Goal: Book appointment/travel/reservation

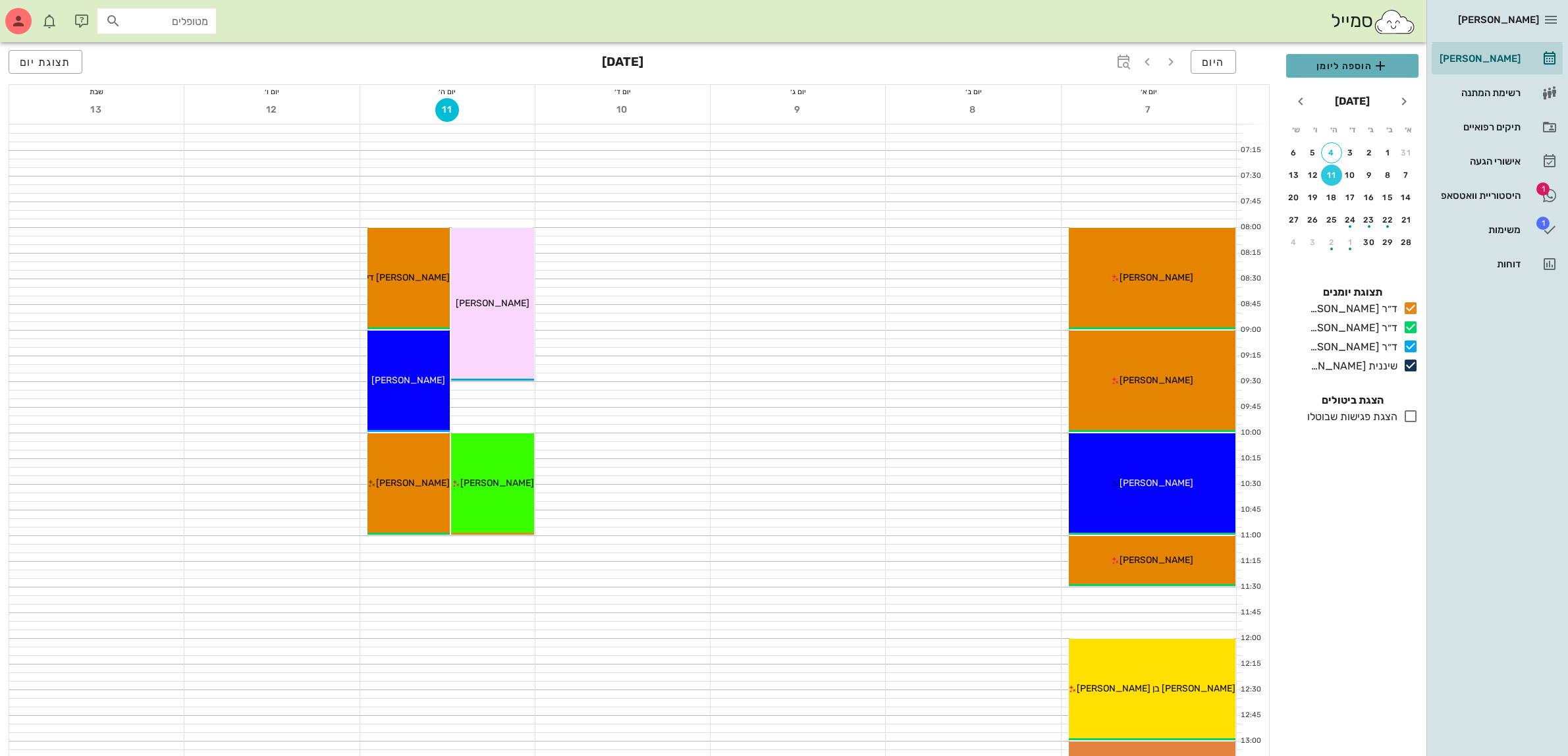
click at [1348, 66] on span "הוספה ליומן" at bounding box center [1352, 66] width 111 height 16
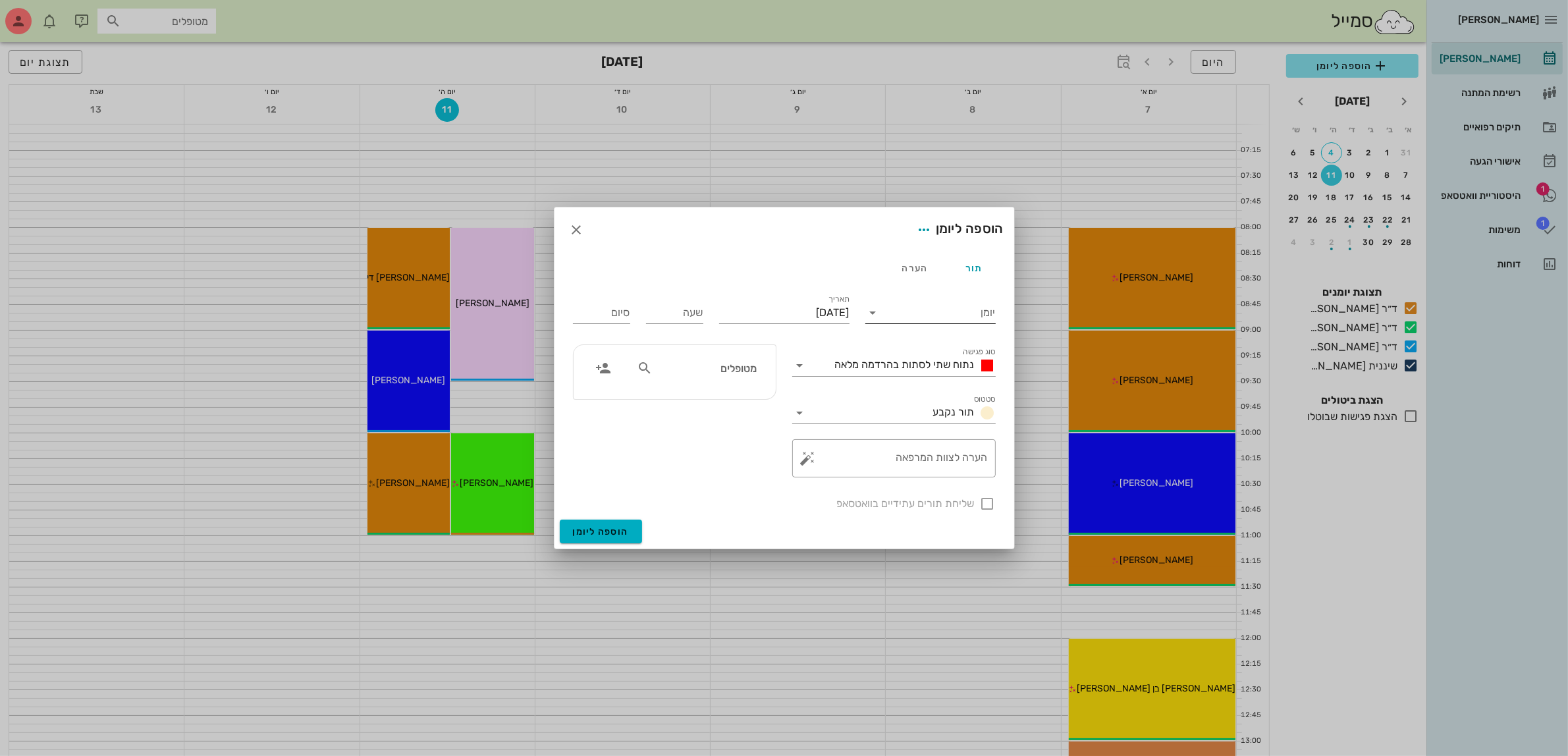
click at [941, 314] on input "יומן" at bounding box center [939, 313] width 112 height 21
click at [950, 419] on div "שיננית [PERSON_NAME]" at bounding box center [934, 418] width 116 height 13
click at [924, 362] on span "נתוח שתי לסתות בהרדמה מלאה" at bounding box center [904, 365] width 139 height 13
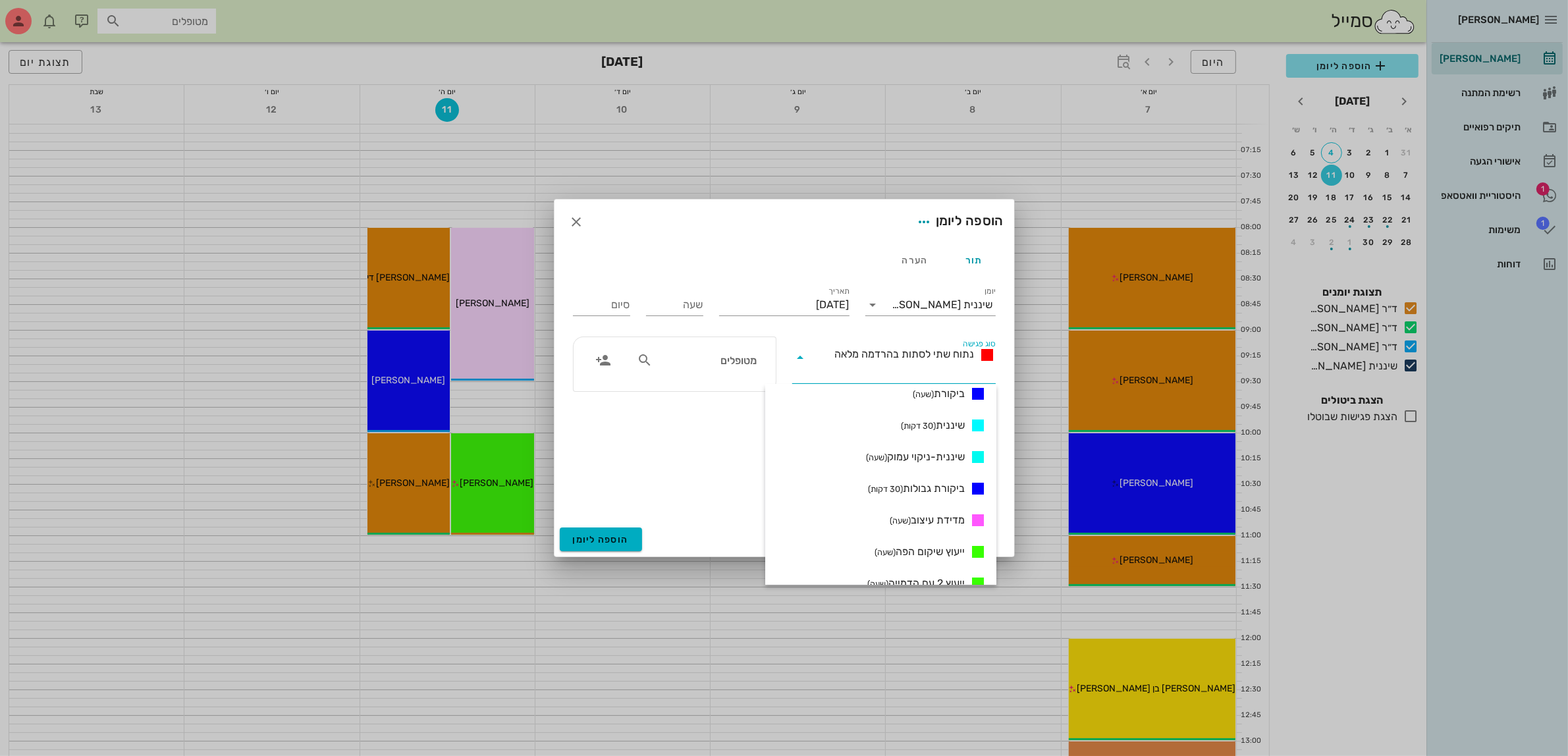
scroll to position [607, 0]
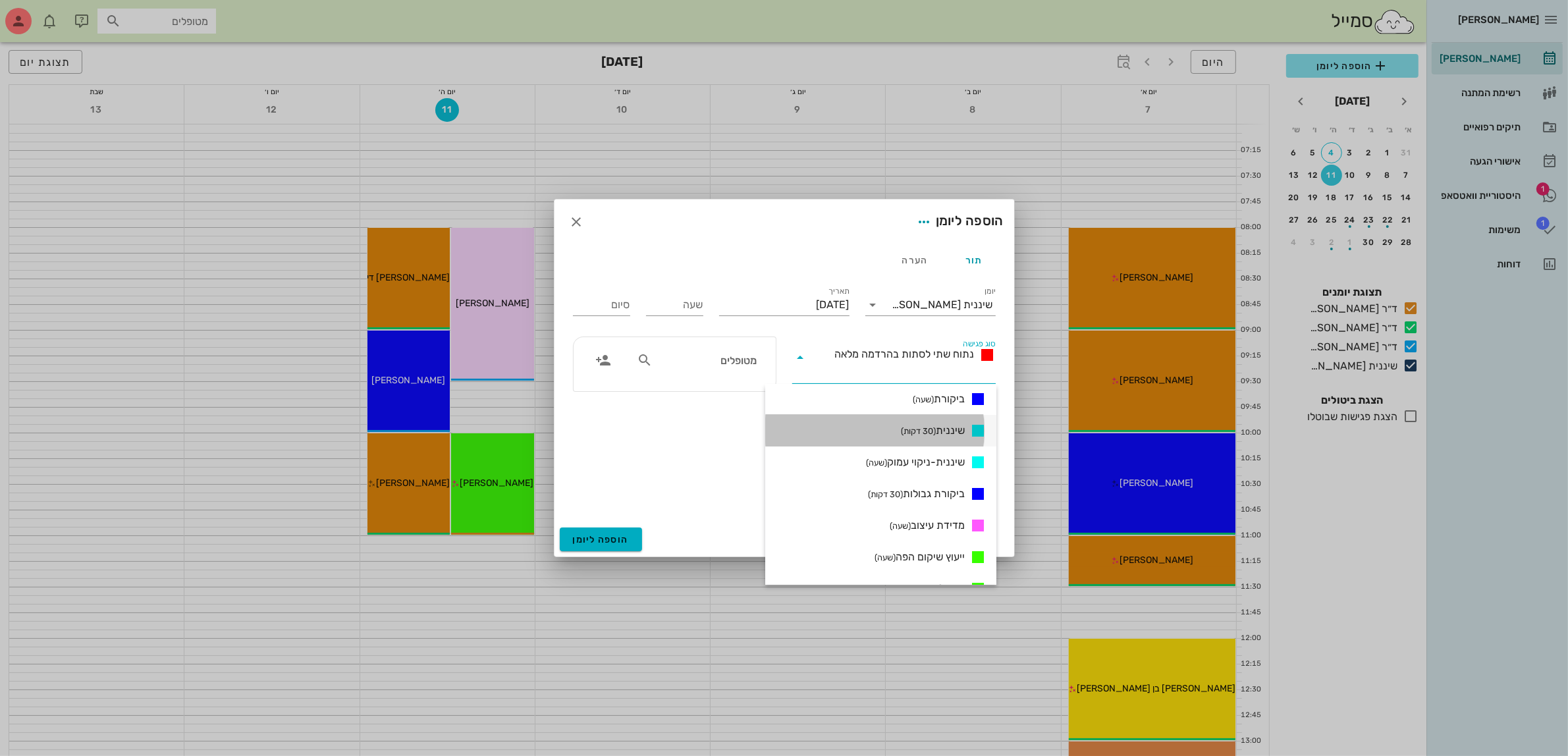
click at [925, 434] on small "(30 דקות)" at bounding box center [918, 432] width 35 height 10
type input "00:30"
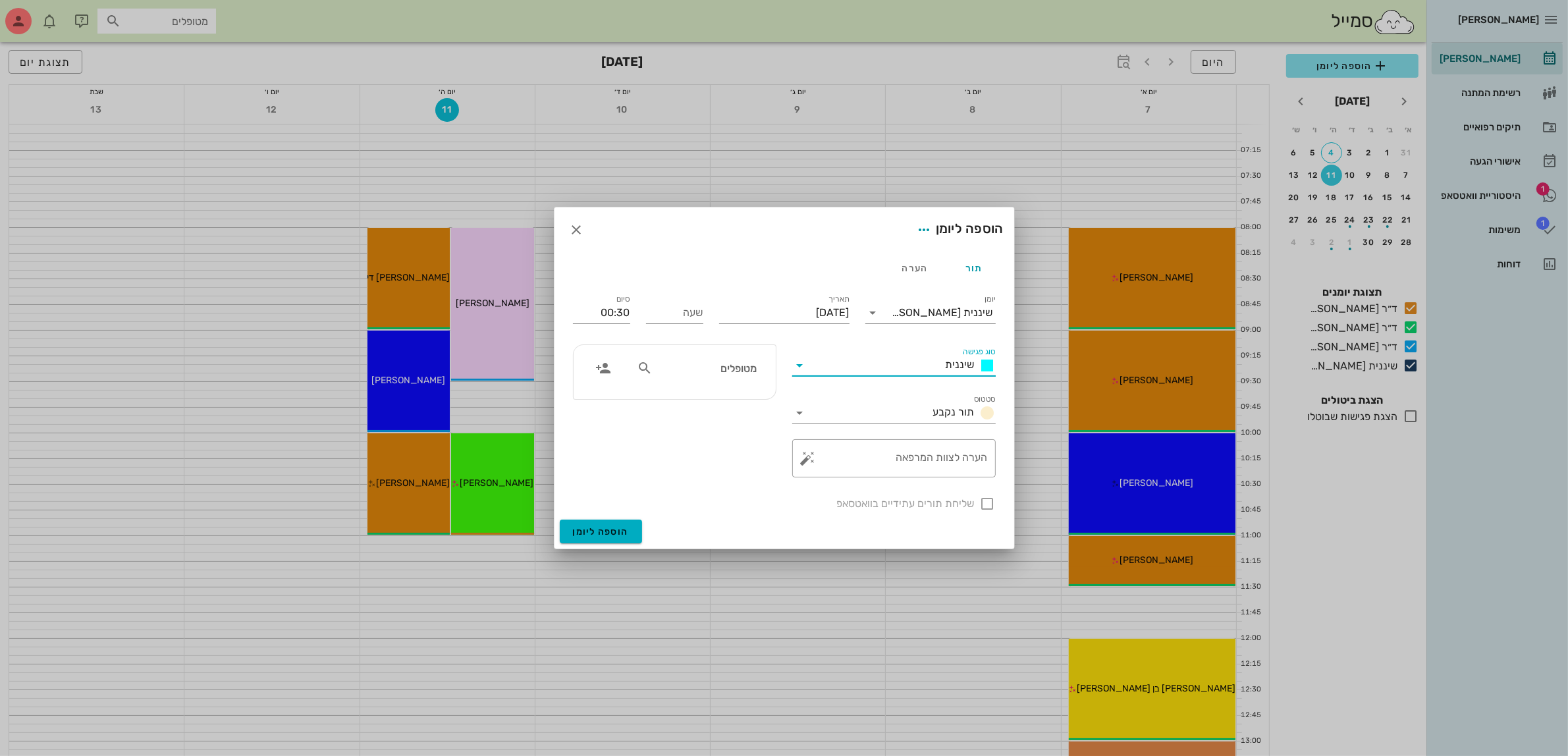
click at [696, 367] on input "מטופלים" at bounding box center [706, 368] width 101 height 17
type input "[PERSON_NAME]"
click at [723, 399] on div "[PERSON_NAME] (איטום)" at bounding box center [704, 397] width 145 height 11
click at [654, 309] on input "שעה" at bounding box center [674, 313] width 57 height 21
type input "15:30"
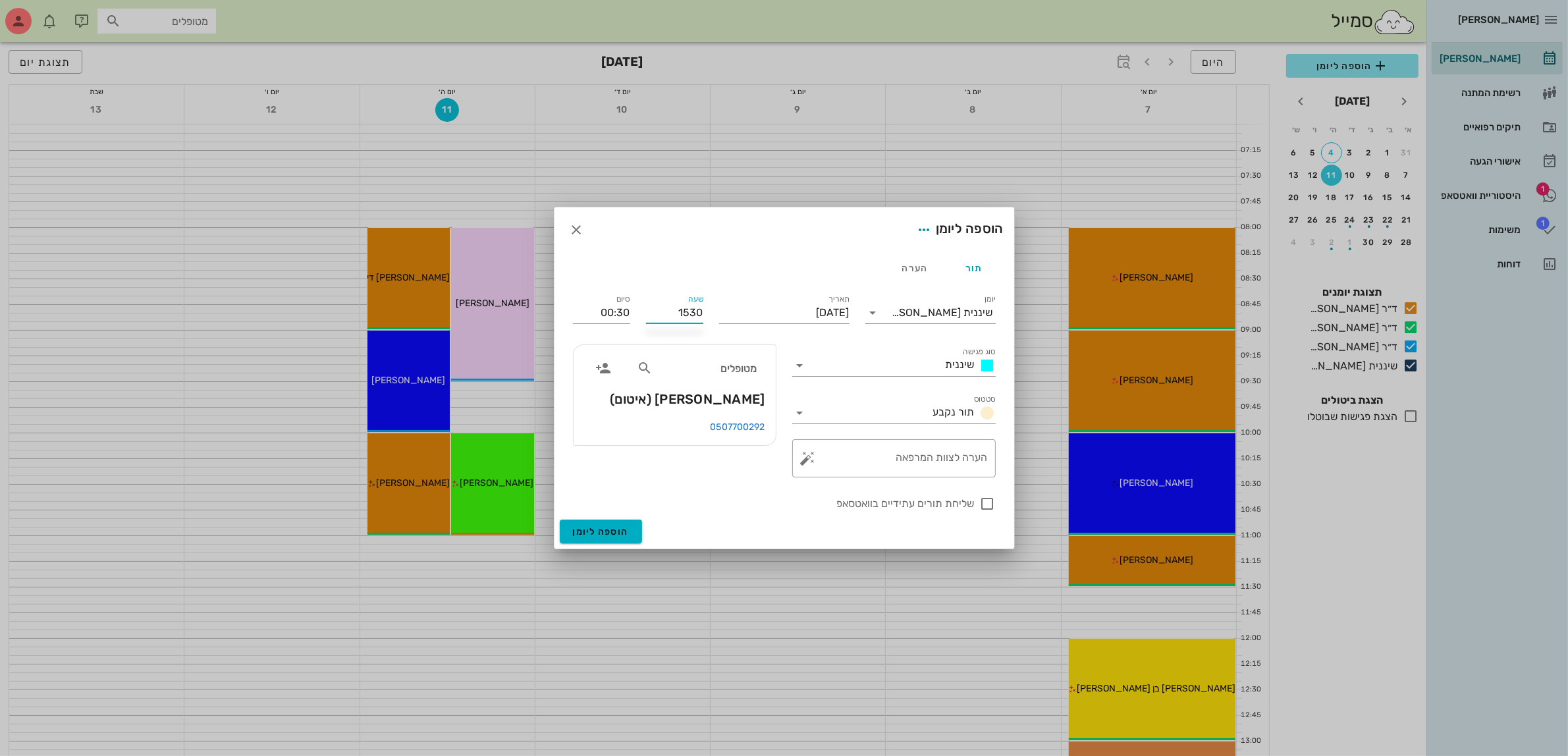
type input "16:00"
click at [630, 315] on div "סיום 16:00" at bounding box center [601, 310] width 73 height 53
click at [983, 507] on div at bounding box center [987, 504] width 22 height 22
checkbox input "true"
click at [781, 315] on input "[DATE]" at bounding box center [784, 313] width 131 height 21
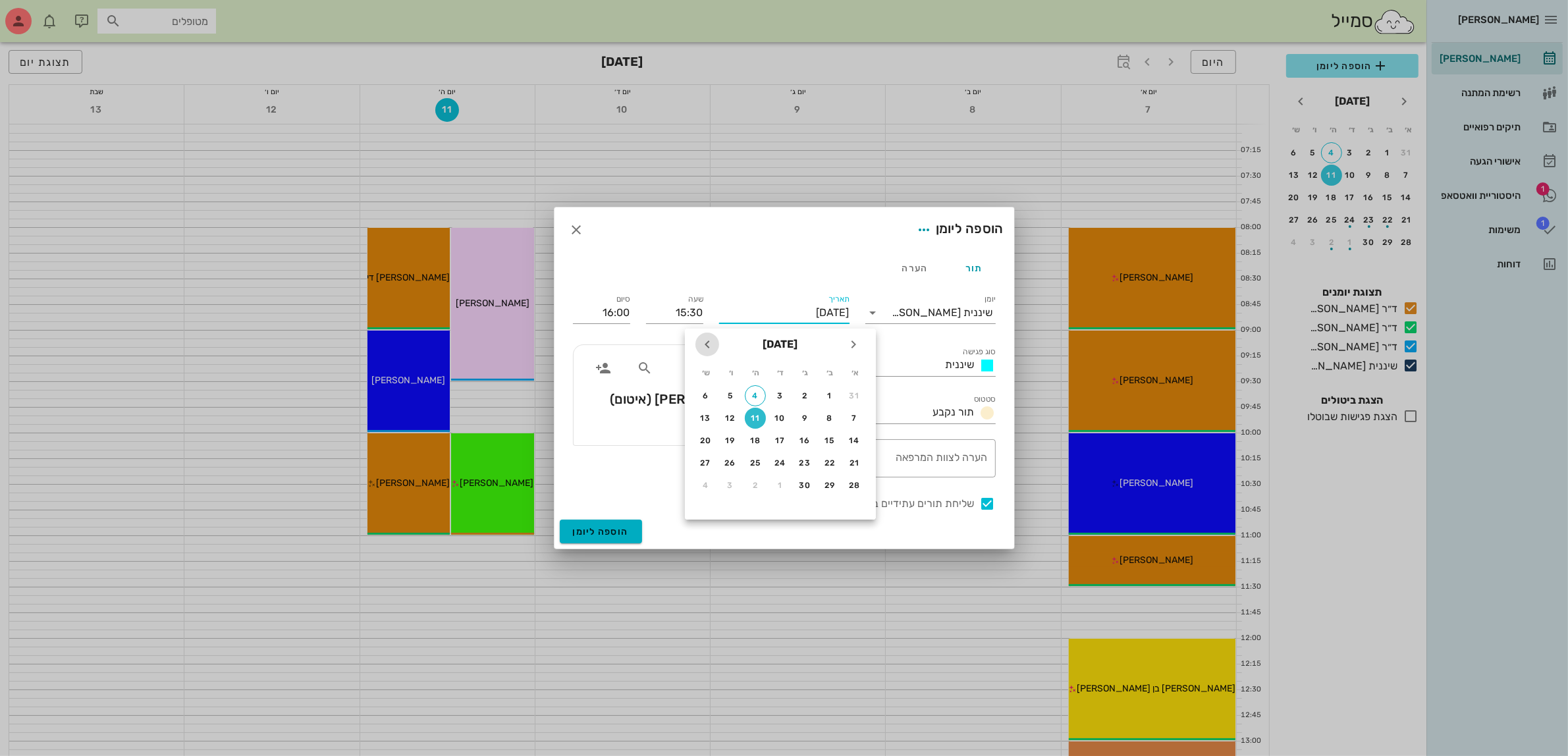
click at [716, 340] on span "חודש הבא" at bounding box center [707, 344] width 24 height 16
click at [831, 436] on div "10" at bounding box center [830, 440] width 21 height 9
type input "[DATE]"
click at [611, 528] on span "הוספה ליומן" at bounding box center [601, 532] width 56 height 11
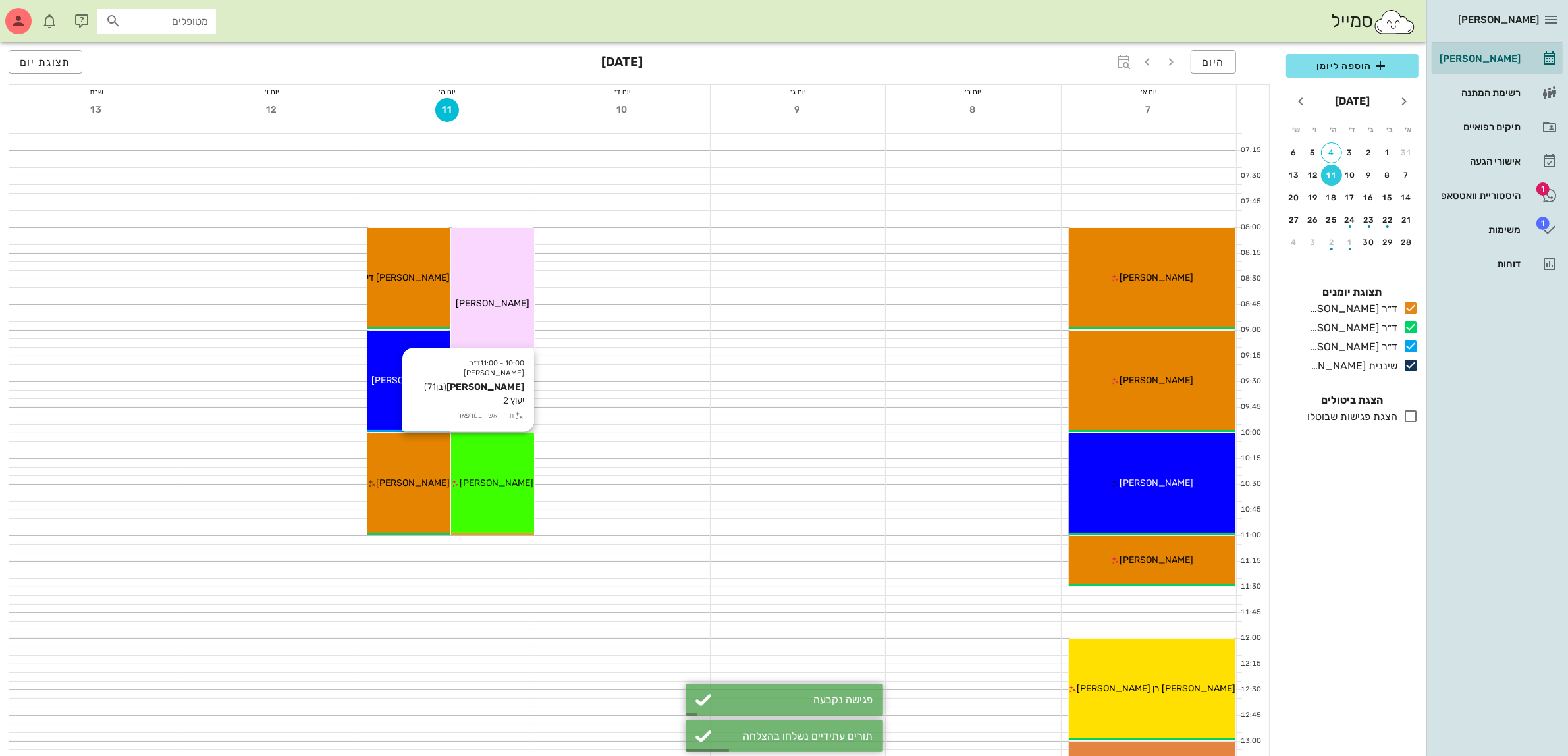
click at [491, 457] on div "10:00 - 11:00 ד״ר [PERSON_NAME] (בן 71 ) יעוץ 2 תור ראשון במרפאה [PERSON_NAME]" at bounding box center [493, 484] width 83 height 101
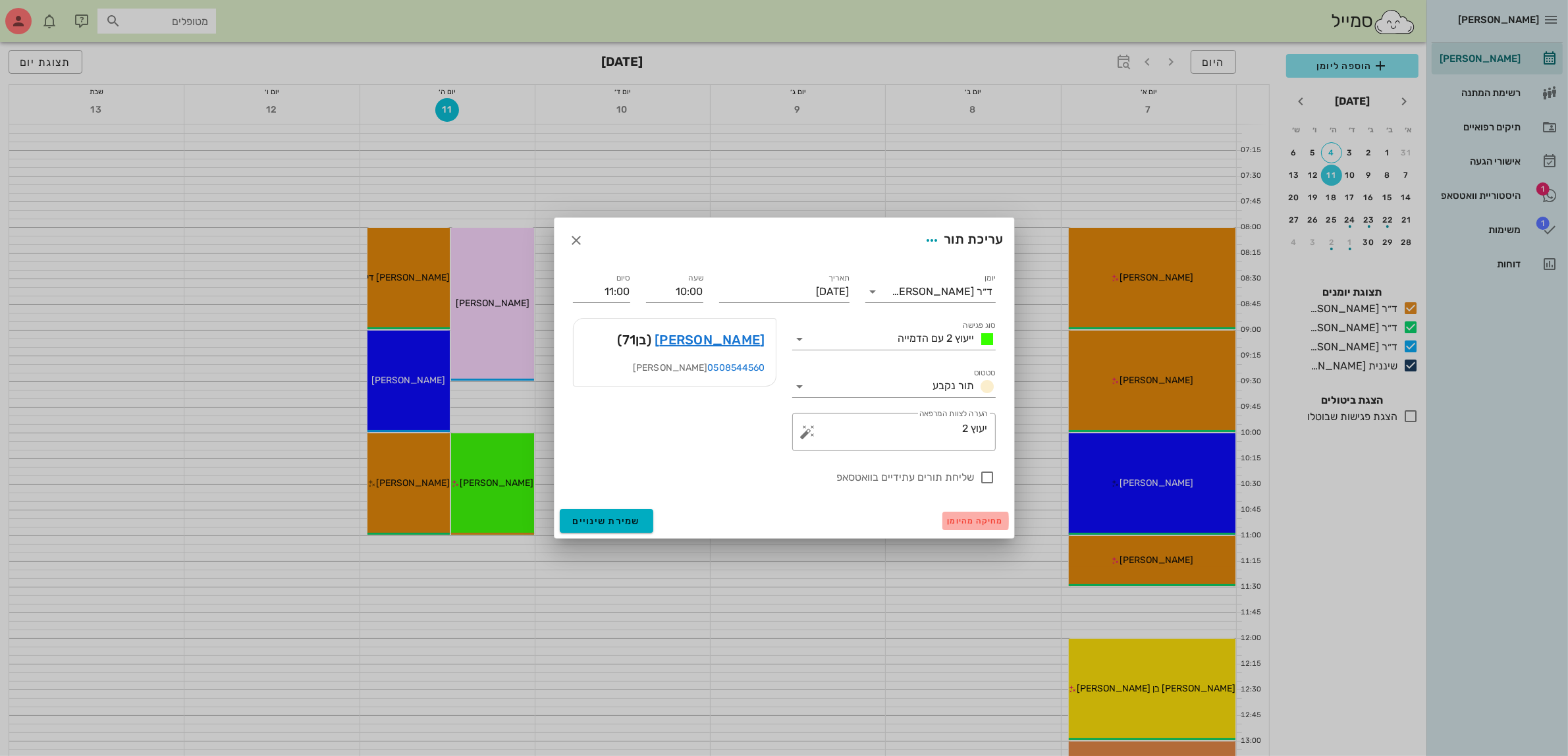
click at [976, 518] on span "מחיקה מהיומן" at bounding box center [976, 521] width 56 height 9
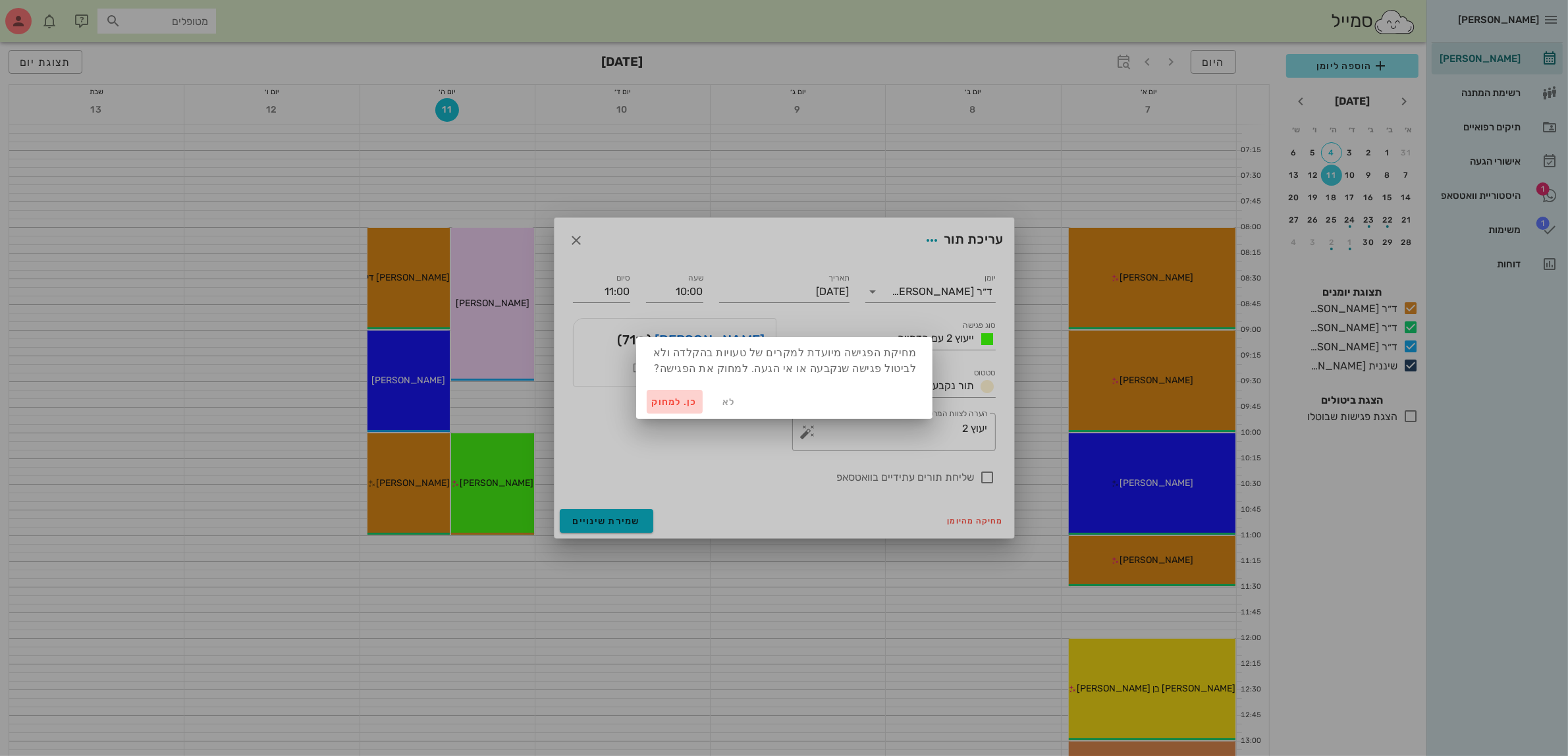
click at [667, 405] on span "כן. למחוק" at bounding box center [675, 402] width 46 height 11
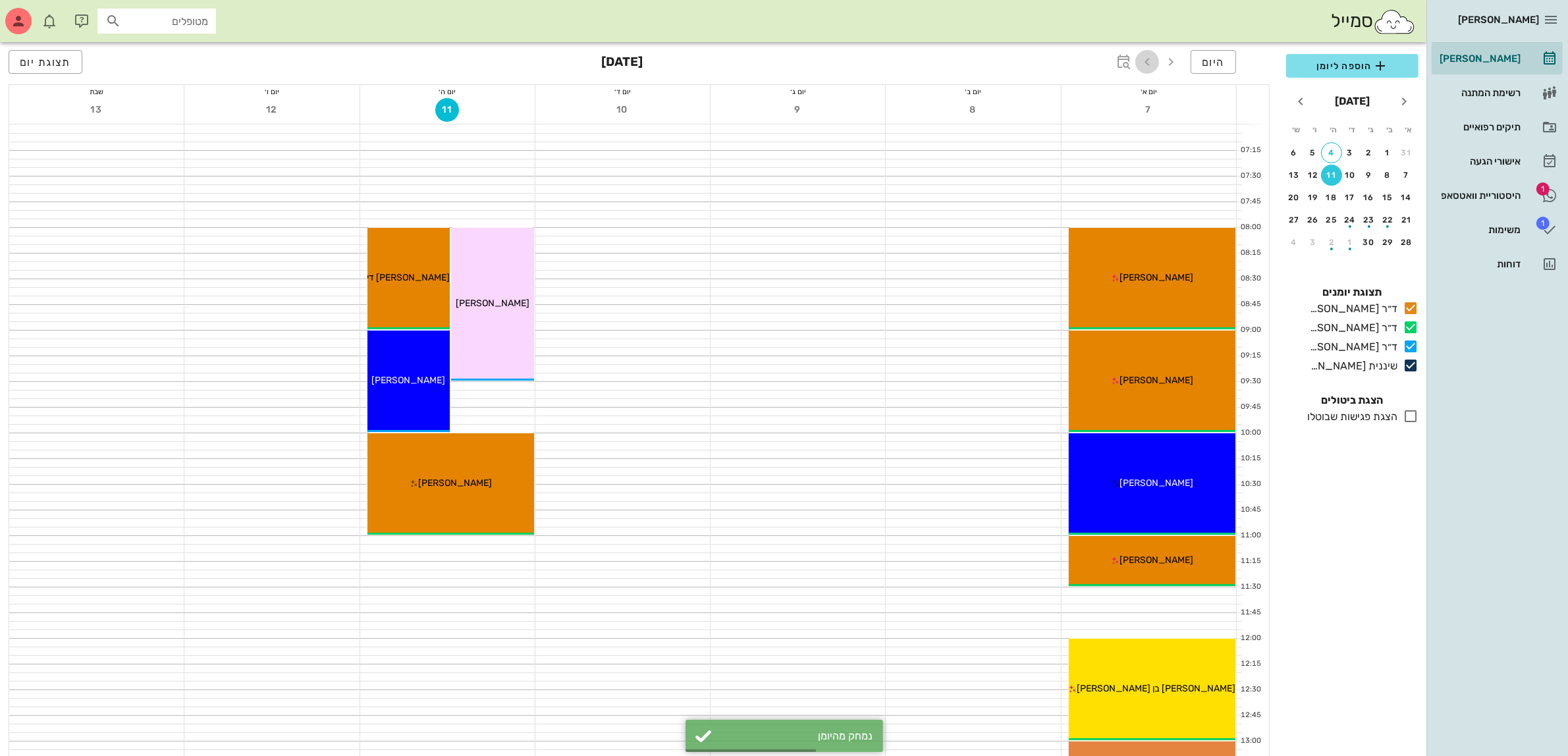
click at [1156, 61] on span "button" at bounding box center [1147, 62] width 24 height 16
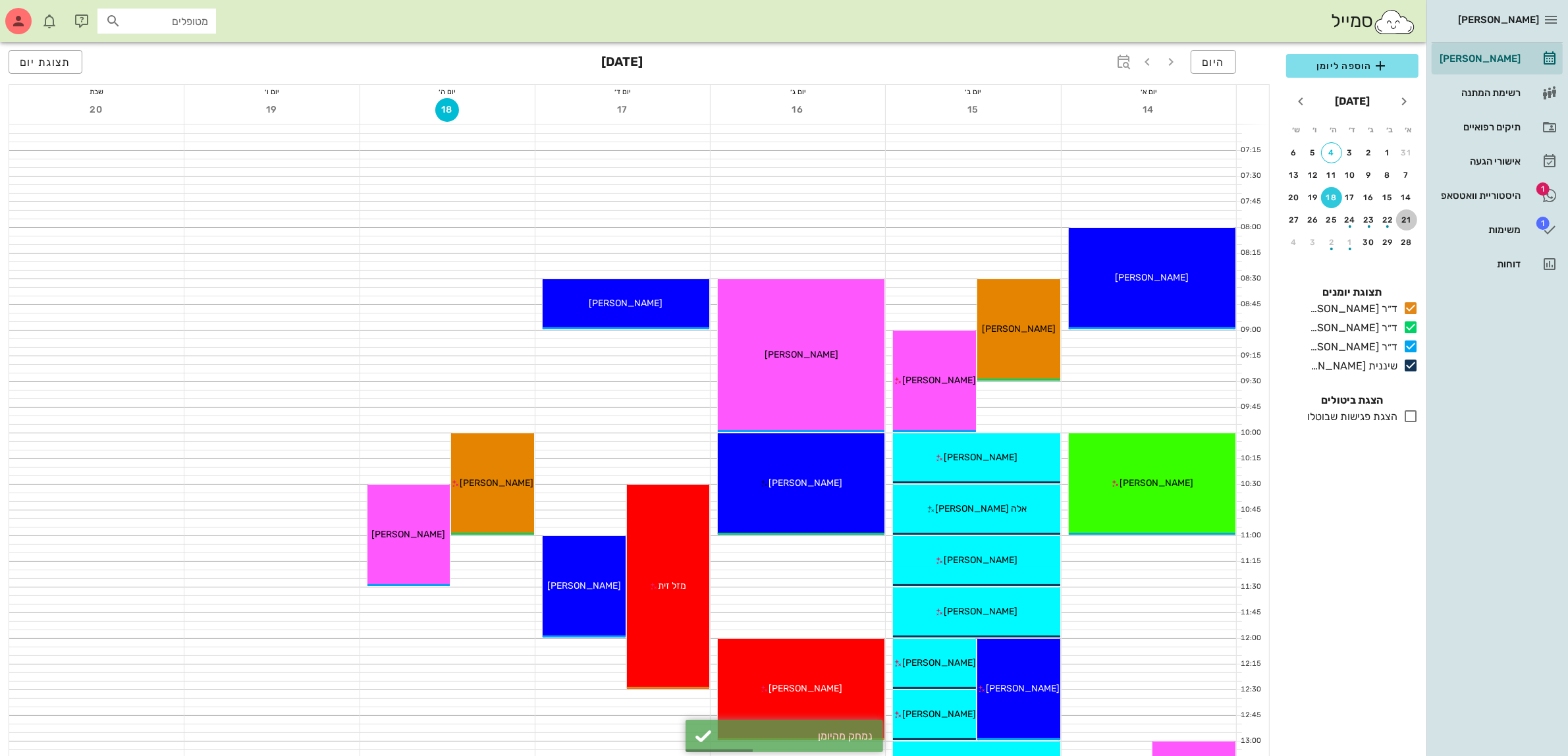
click at [1411, 211] on button "21" at bounding box center [1407, 220] width 21 height 21
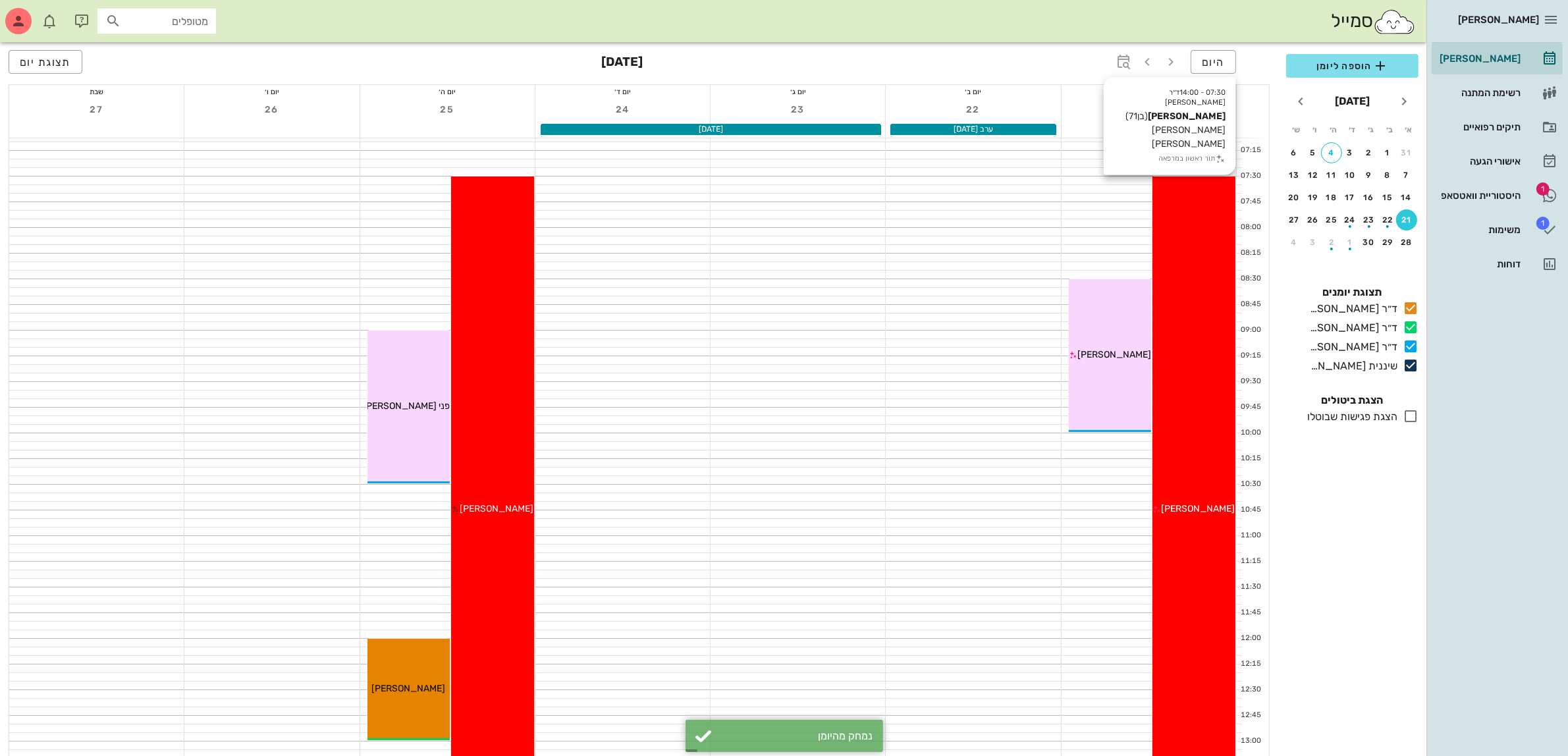
click at [1202, 323] on div "07:30 - 14:00 ד״ר [PERSON_NAME] (בן 71 ) [PERSON_NAME] [PERSON_NAME] תור ראשון …" at bounding box center [1194, 509] width 83 height 667
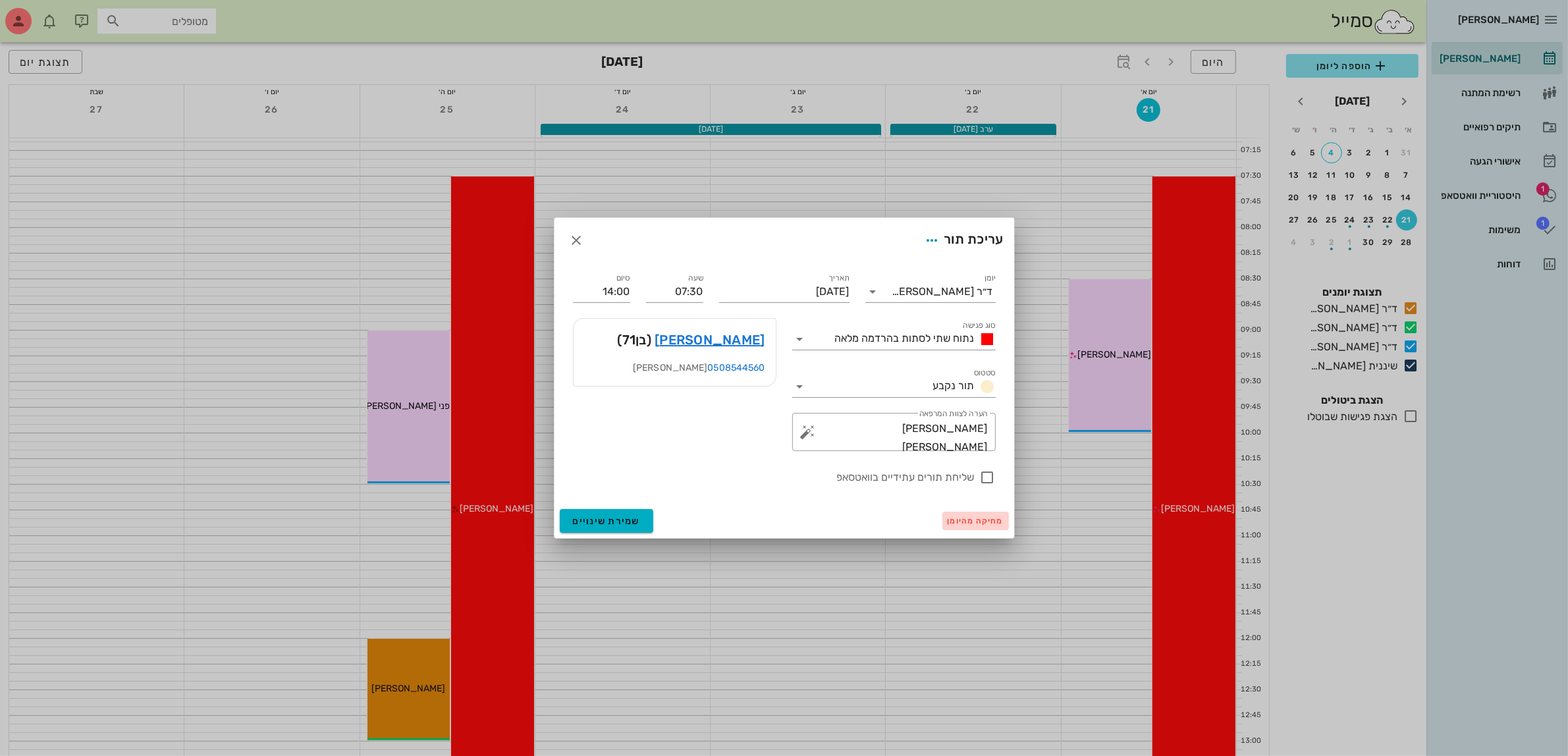
click at [953, 522] on span "מחיקה מהיומן" at bounding box center [976, 521] width 56 height 9
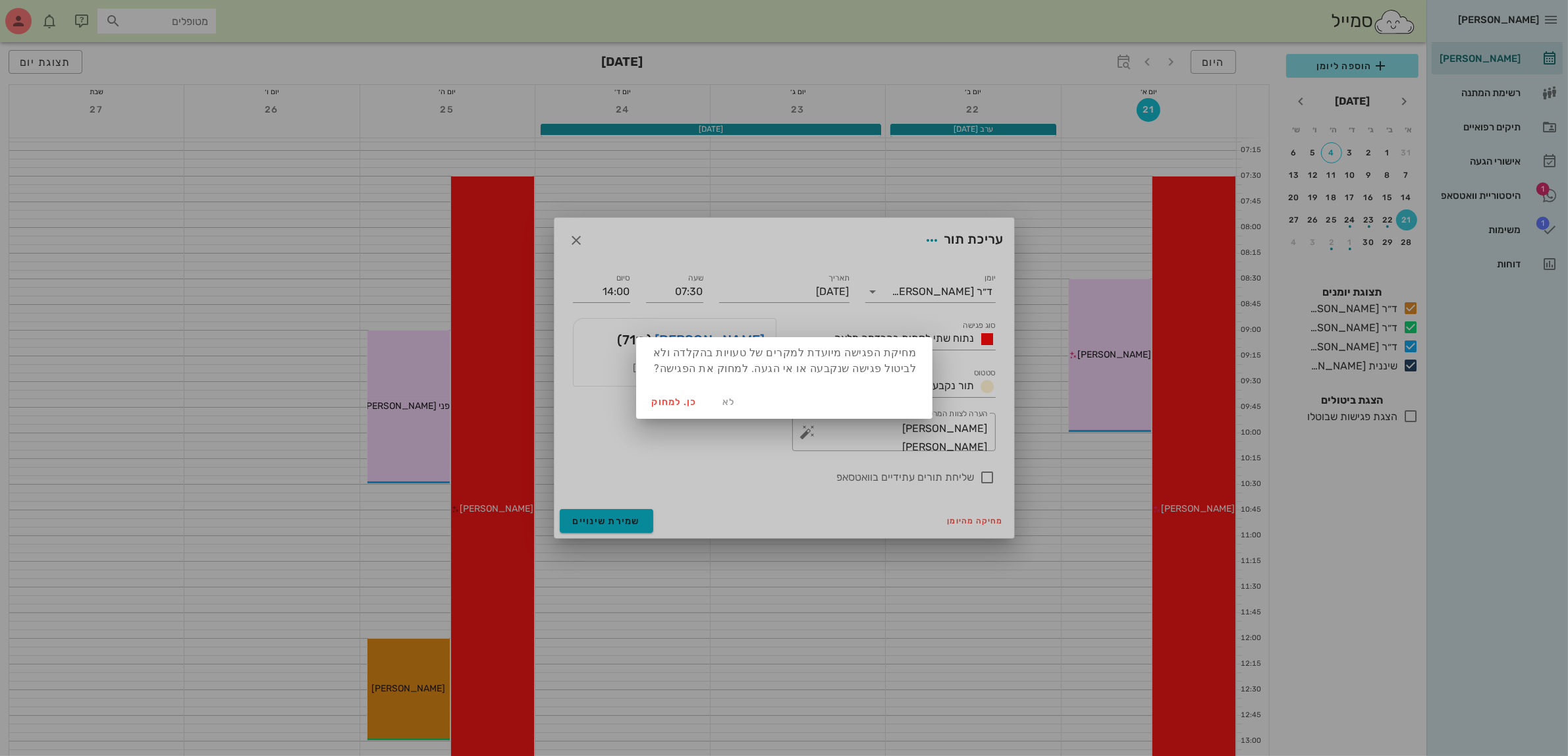
click at [637, 399] on div "לא כן. למחוק" at bounding box center [784, 402] width 296 height 34
click at [665, 402] on span "כן. למחוק" at bounding box center [675, 402] width 46 height 11
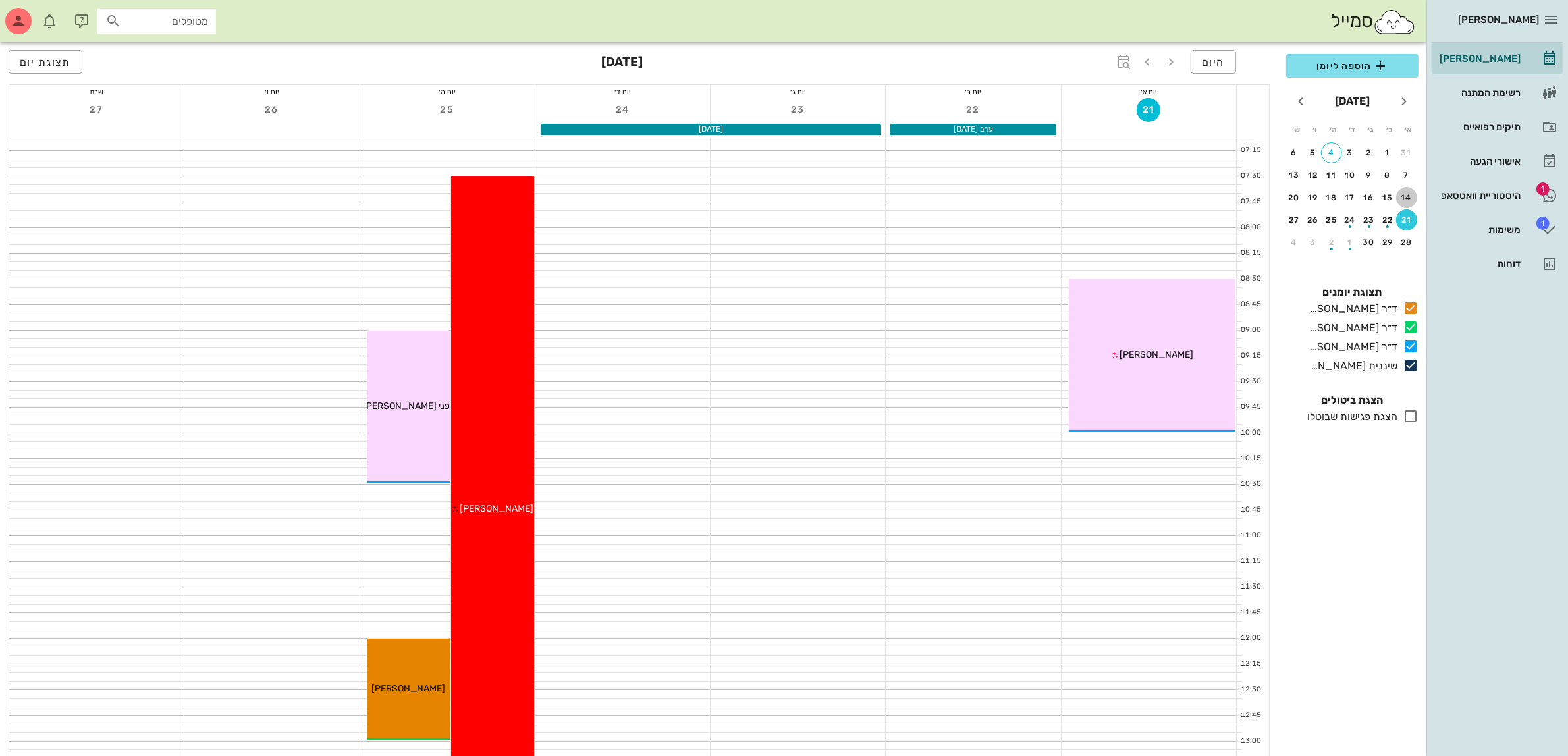
click at [1404, 193] on div "14" at bounding box center [1407, 197] width 21 height 9
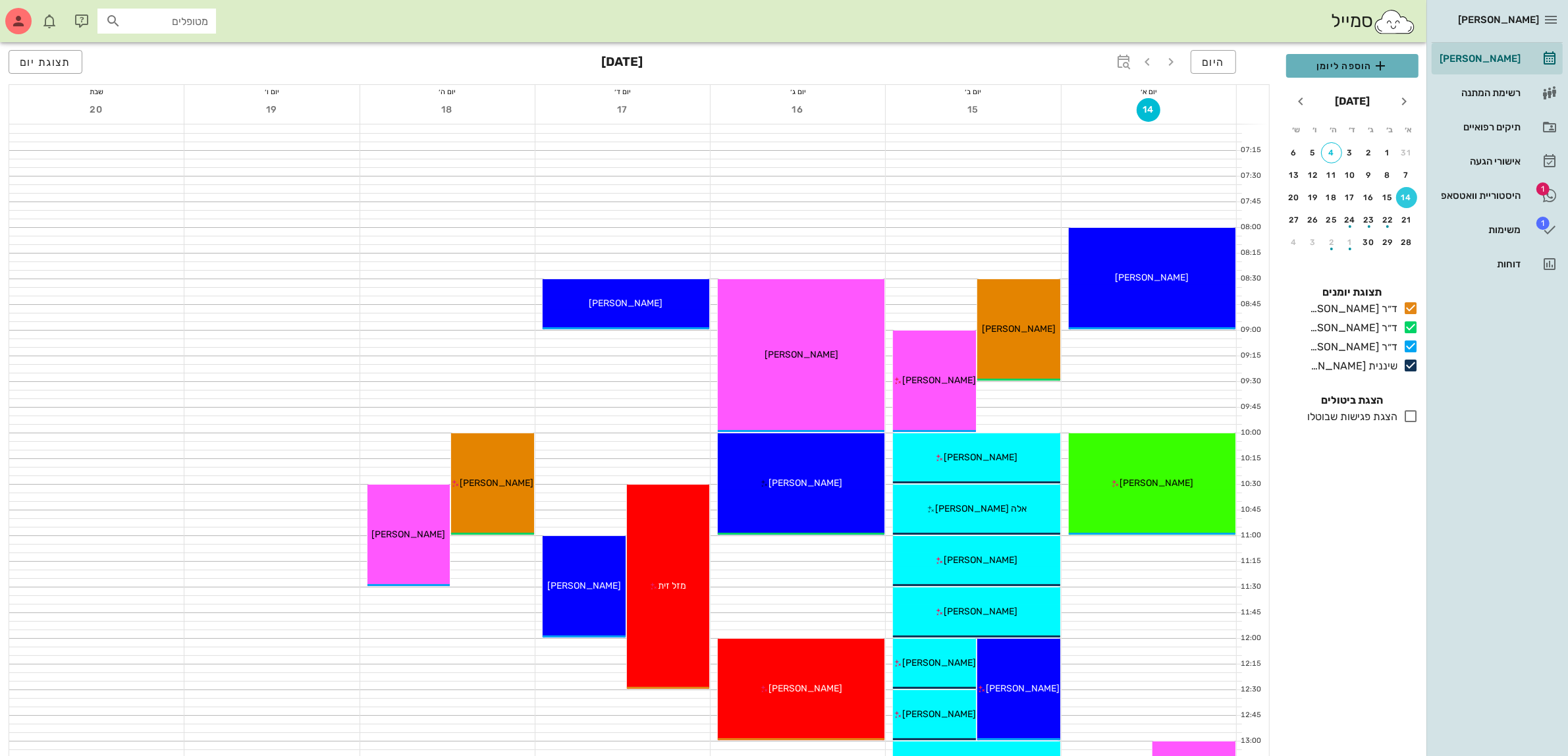
click at [1339, 67] on span "הוספה ליומן" at bounding box center [1352, 66] width 111 height 16
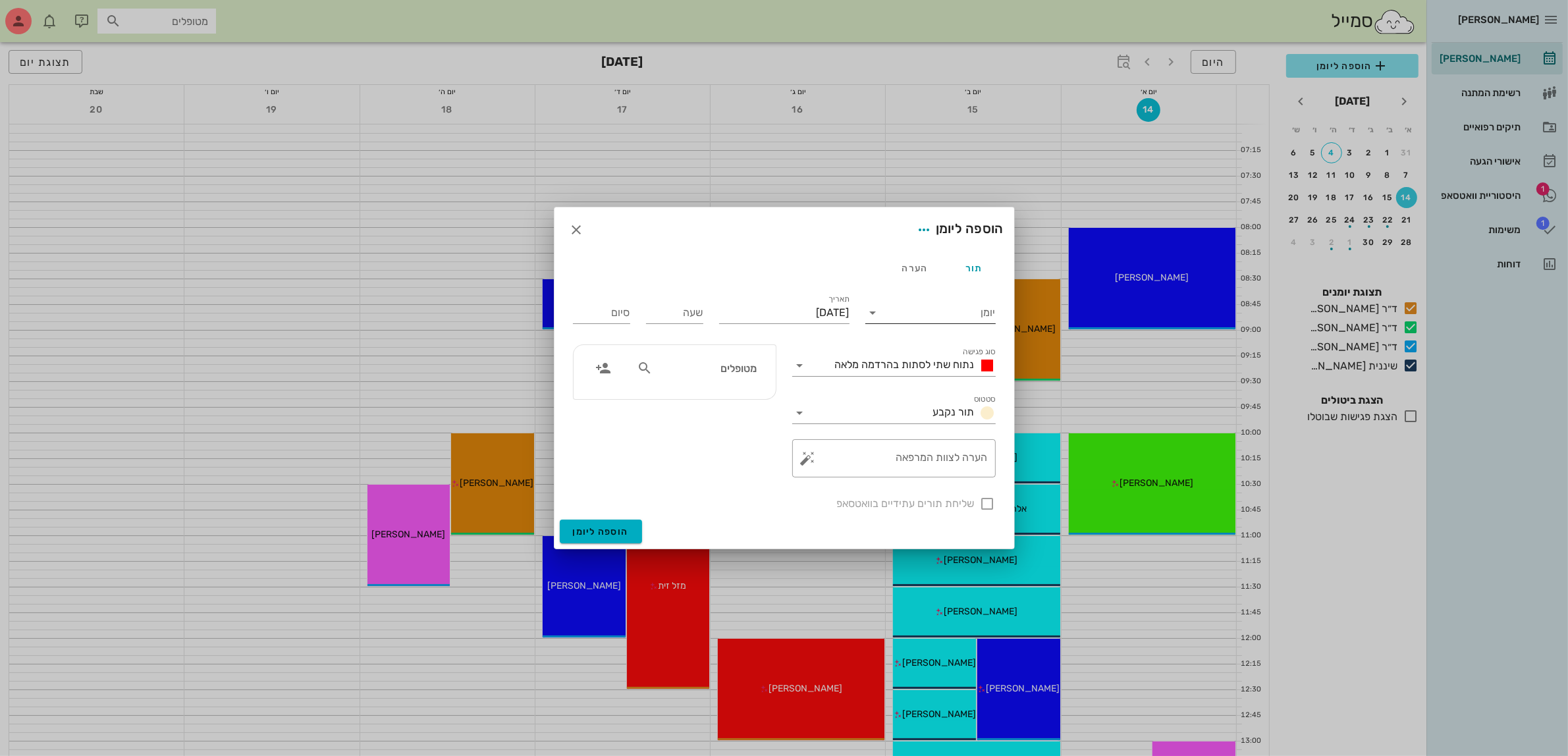
click at [944, 314] on input "יומן" at bounding box center [939, 313] width 112 height 21
click at [930, 387] on div "ד״ר [PERSON_NAME]" at bounding box center [934, 387] width 116 height 13
click at [933, 360] on span "נתוח שתי לסתות בהרדמה מלאה" at bounding box center [904, 365] width 139 height 13
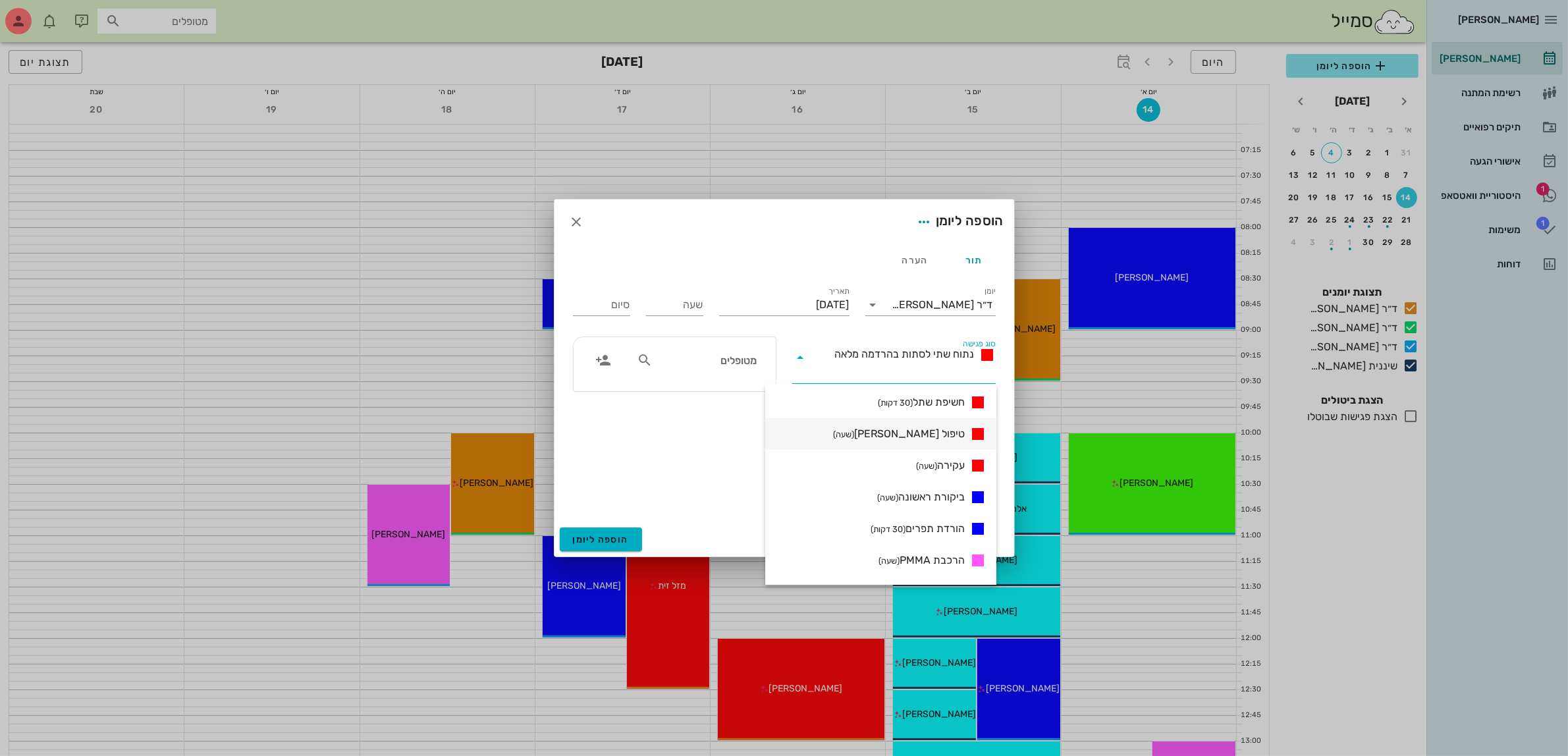
scroll to position [164, 0]
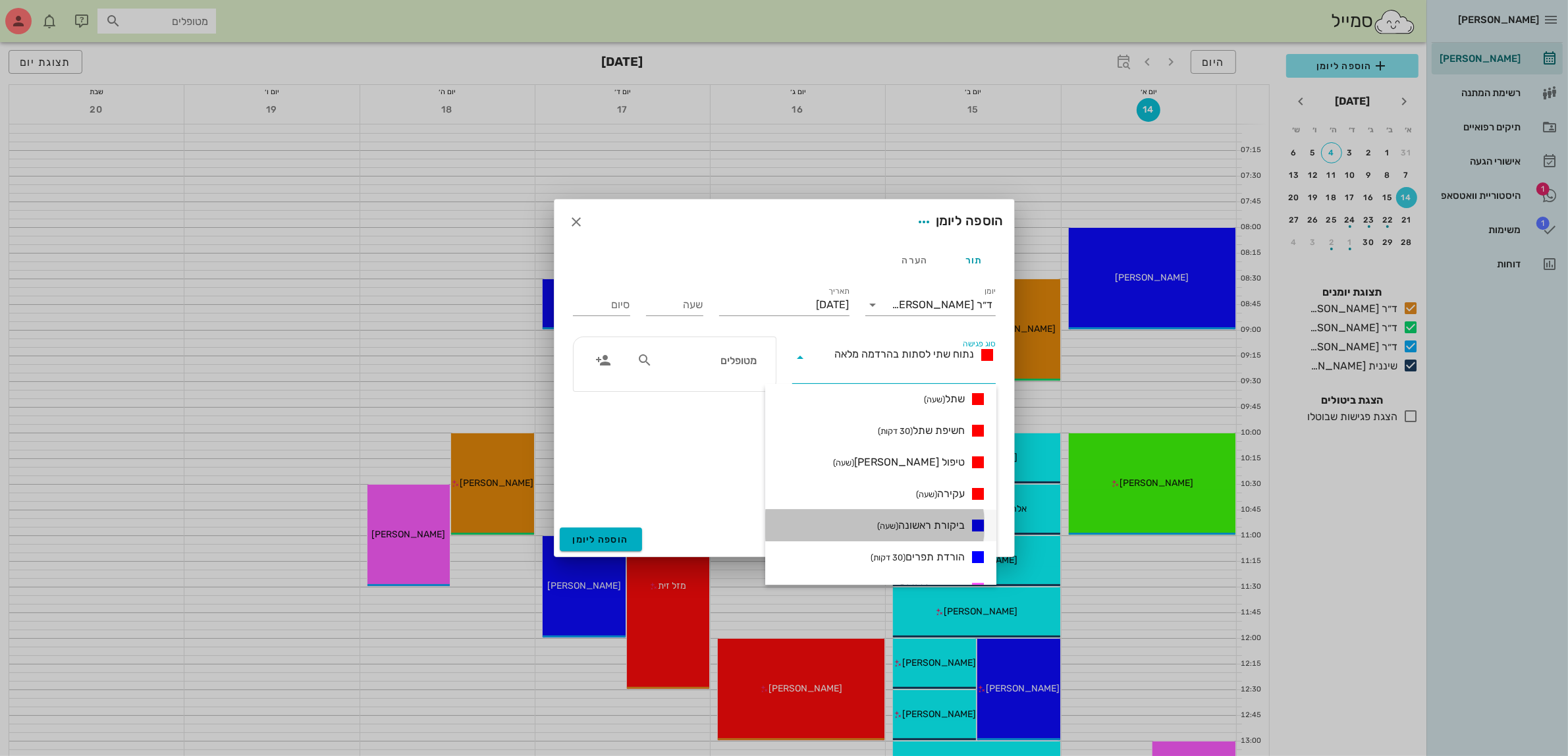
click at [914, 510] on div "ביקורת ראשונה (שעה)" at bounding box center [881, 526] width 231 height 31
type input "01:00"
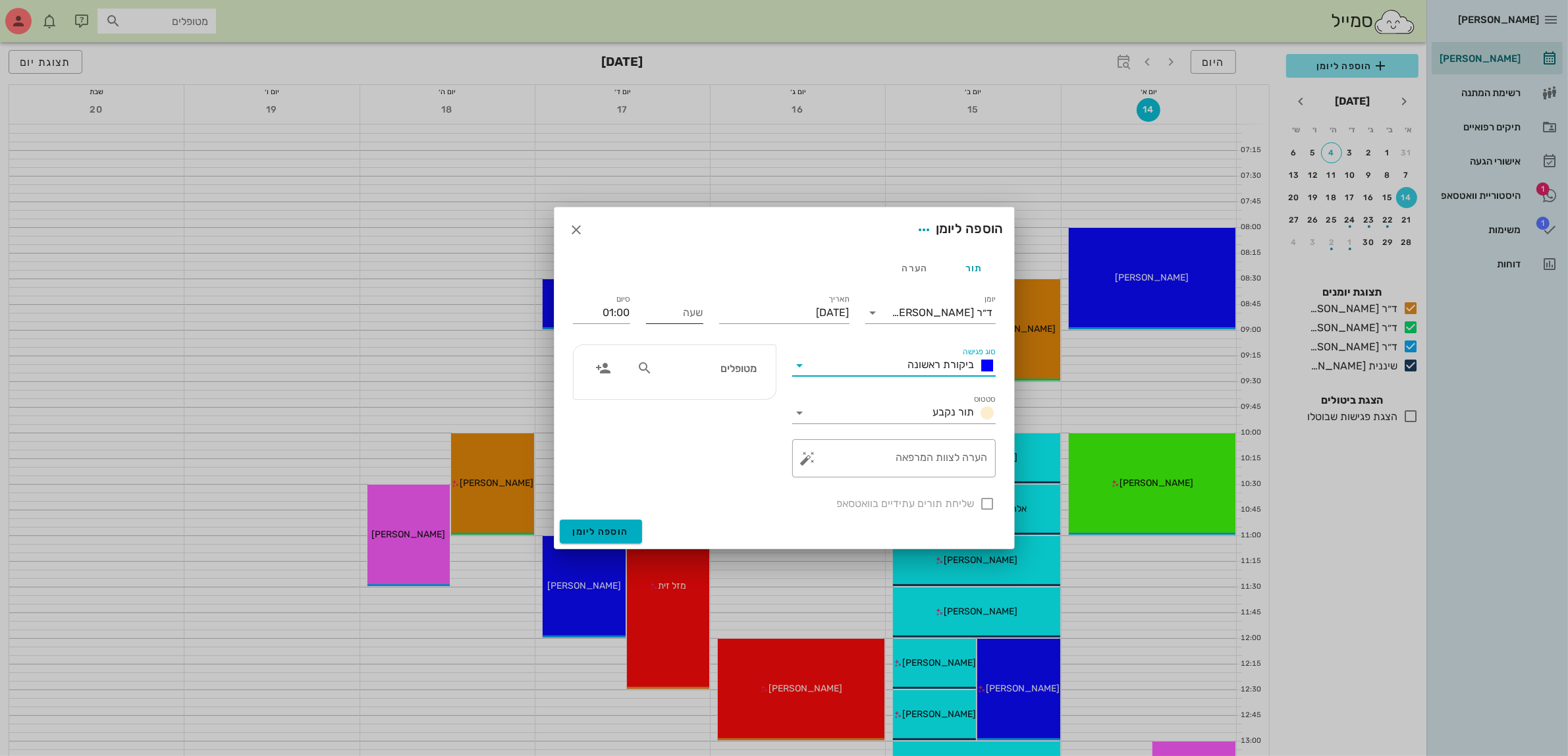
click at [691, 314] on input "שעה" at bounding box center [674, 313] width 57 height 21
type input "12:00"
type input "13:00"
click at [633, 314] on div "סיום 13:00" at bounding box center [601, 310] width 73 height 53
click at [723, 369] on input "מטופלים" at bounding box center [706, 368] width 101 height 17
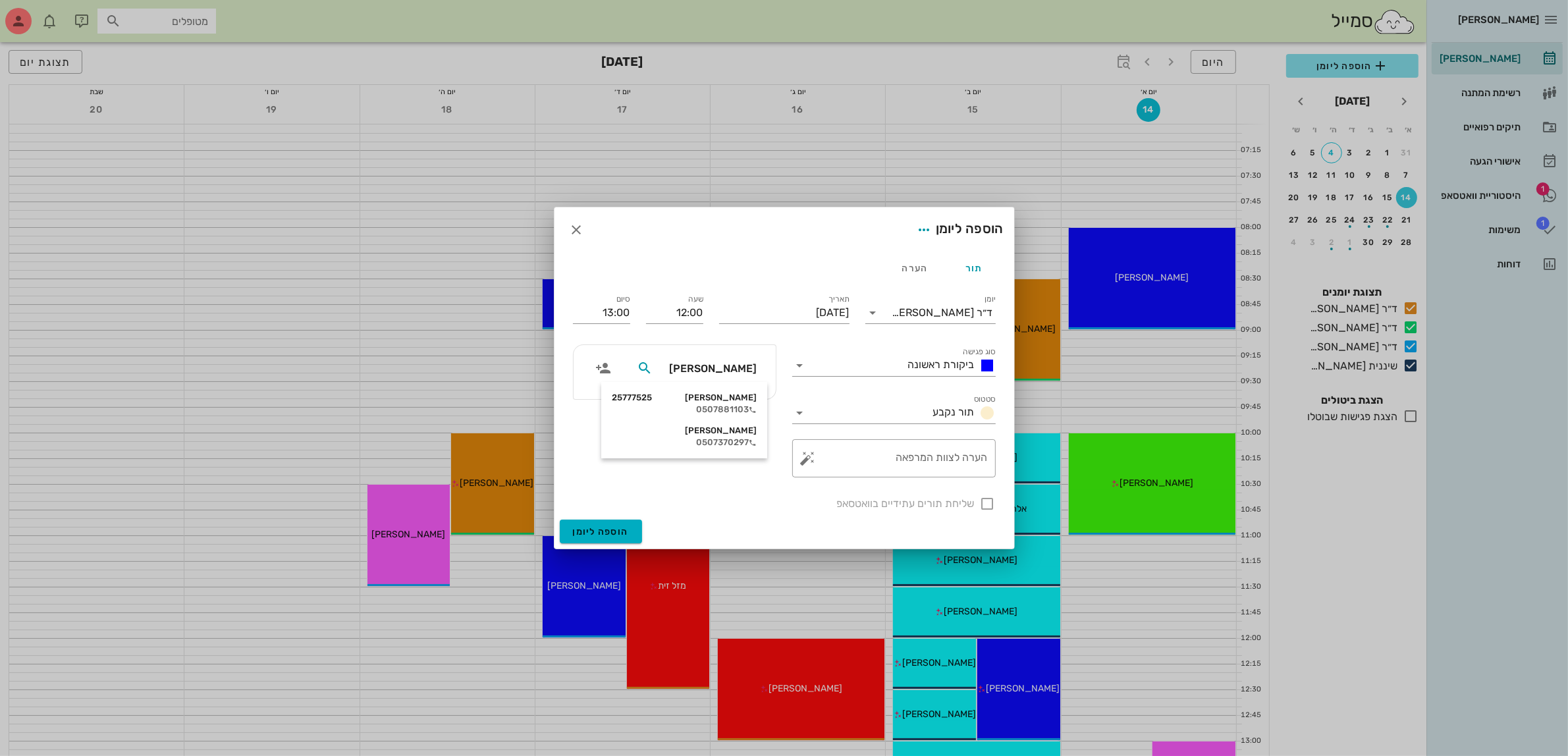
type input "ישר"
click at [728, 400] on div "[PERSON_NAME]" at bounding box center [703, 397] width 132 height 11
click at [624, 468] on div "מטופלים [PERSON_NAME] 0507370297" at bounding box center [674, 411] width 219 height 149
click at [986, 502] on div at bounding box center [987, 504] width 22 height 22
checkbox input "true"
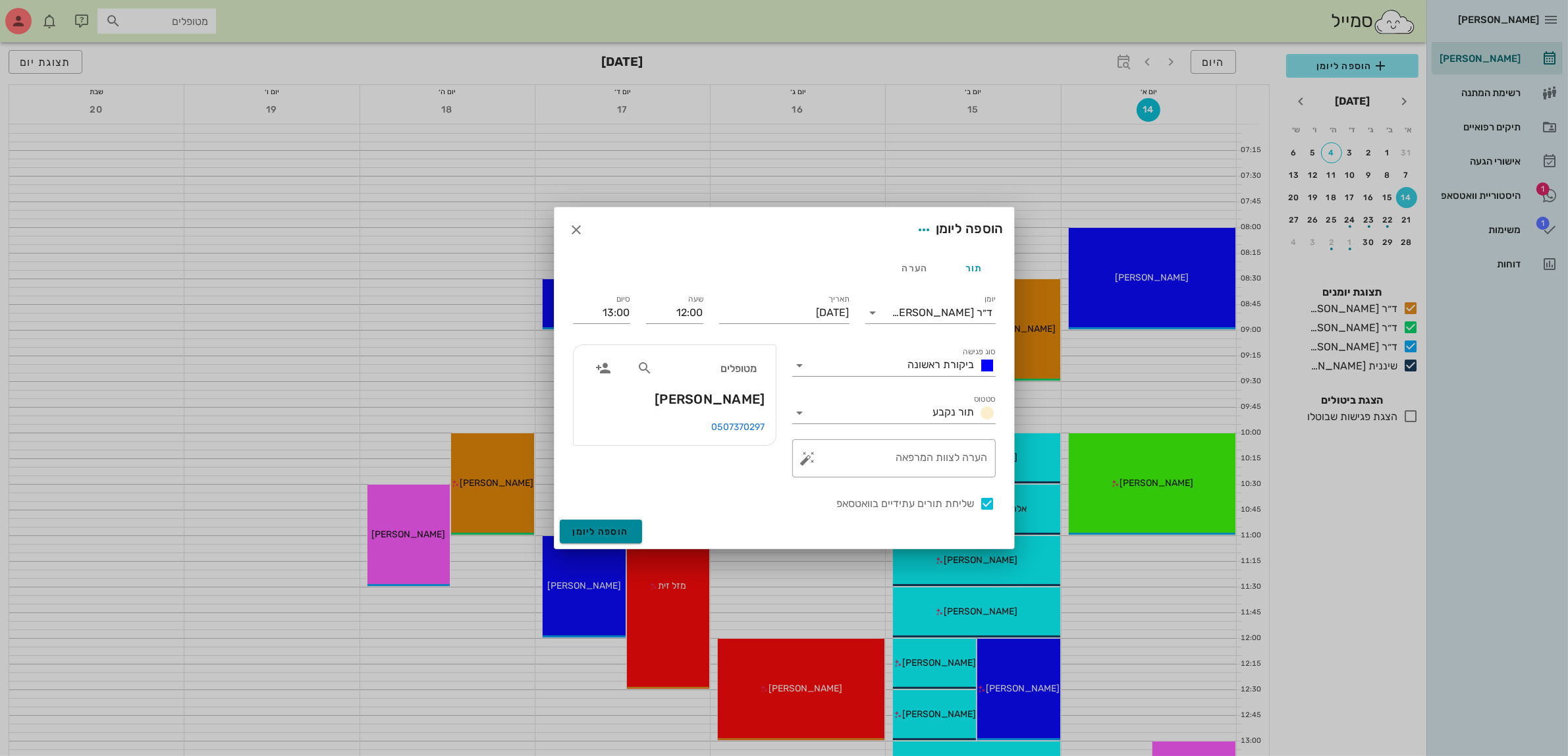
click at [600, 527] on span "הוספה ליומן" at bounding box center [601, 532] width 56 height 11
